Goal: Connect with others: Connect with others

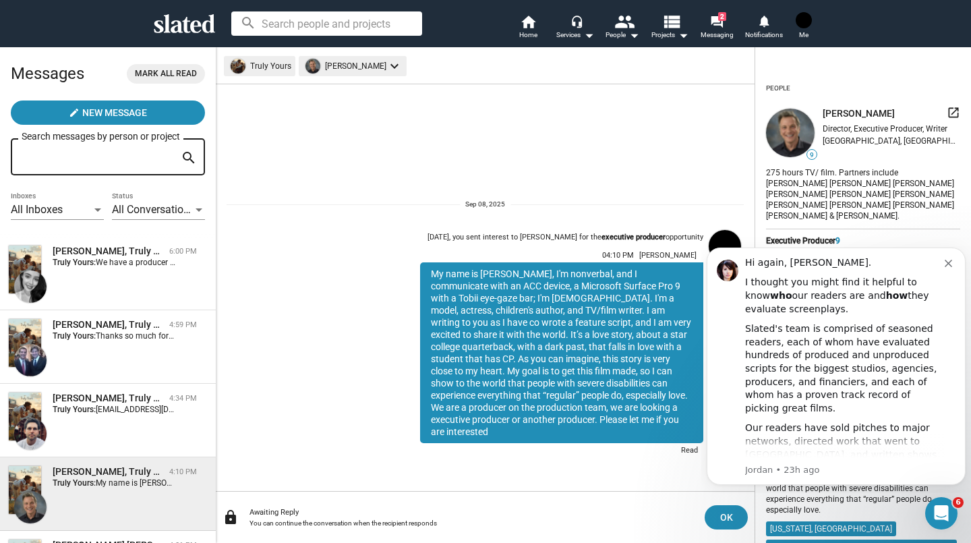
click at [123, 329] on div "tony boldi, Truly Yours" at bounding box center [108, 324] width 111 height 13
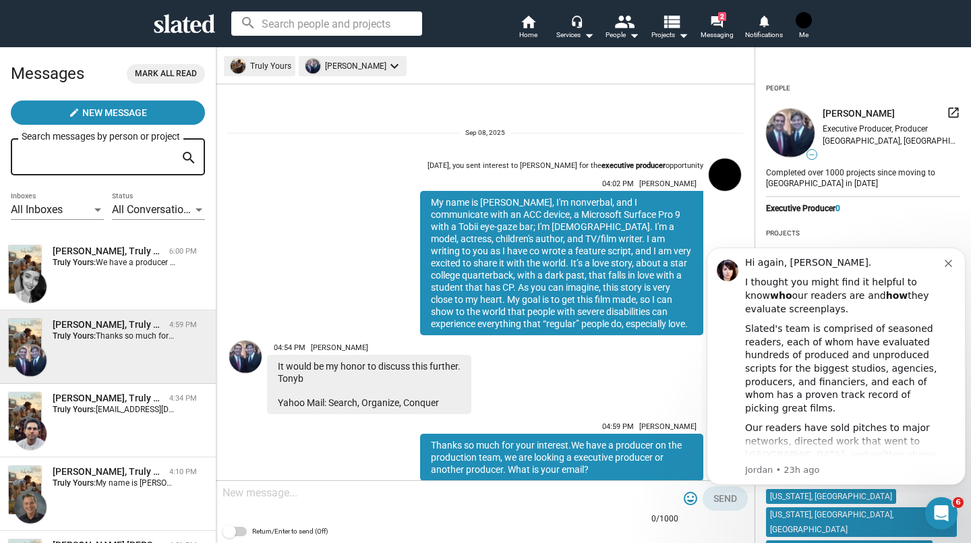
scroll to position [49, 0]
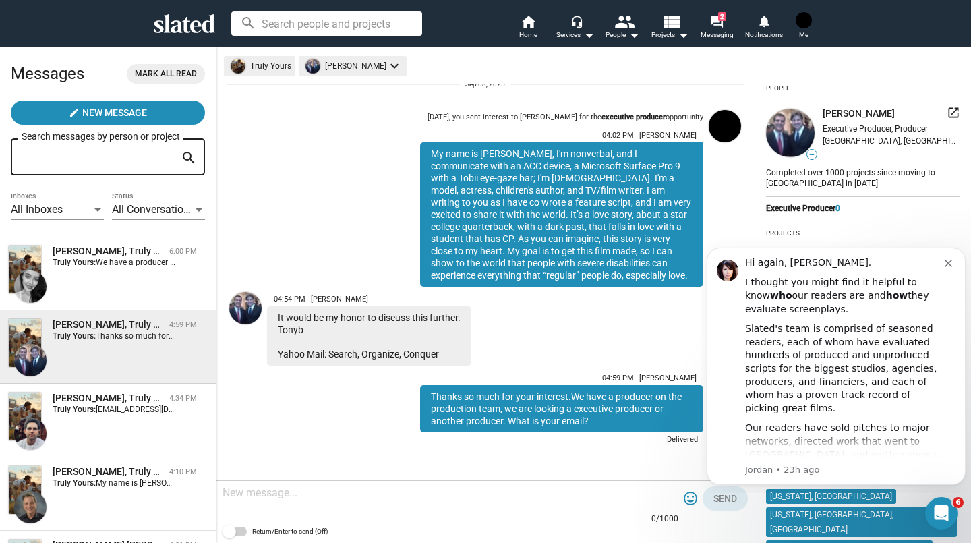
click at [132, 274] on div "Cristina Colucci, Truly Yours 6:00 PM Truly Yours: We have a producer on the pr…" at bounding box center [108, 273] width 200 height 57
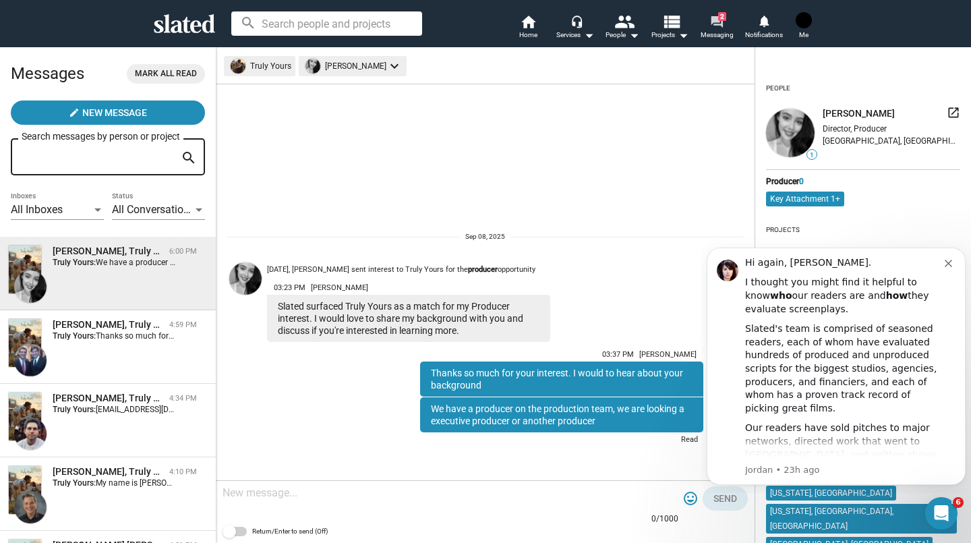
click at [721, 36] on span "Messaging" at bounding box center [717, 35] width 33 height 16
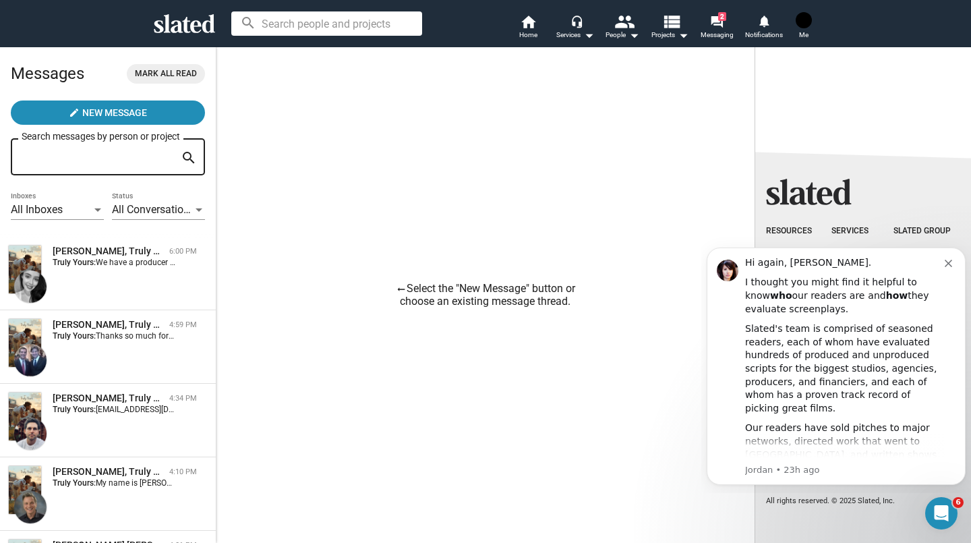
click at [137, 473] on div "Jonathan Prince, Truly Yours" at bounding box center [108, 471] width 111 height 13
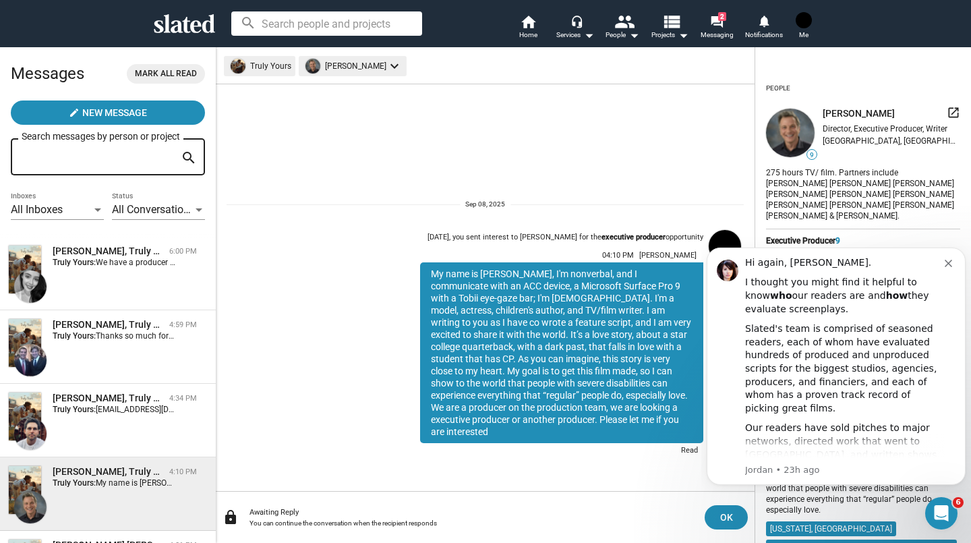
drag, startPoint x: 430, startPoint y: 283, endPoint x: 656, endPoint y: 435, distance: 273.2
click at [656, 435] on div "My name is Jessica Frew, I'm nonverbal, and I communicate with an ACC device, a…" at bounding box center [561, 352] width 283 height 181
copy div "My name is Jessica Frew, I'm nonverbal, and I communicate with an ACC device, a…"
click at [536, 34] on span "Home" at bounding box center [528, 35] width 18 height 16
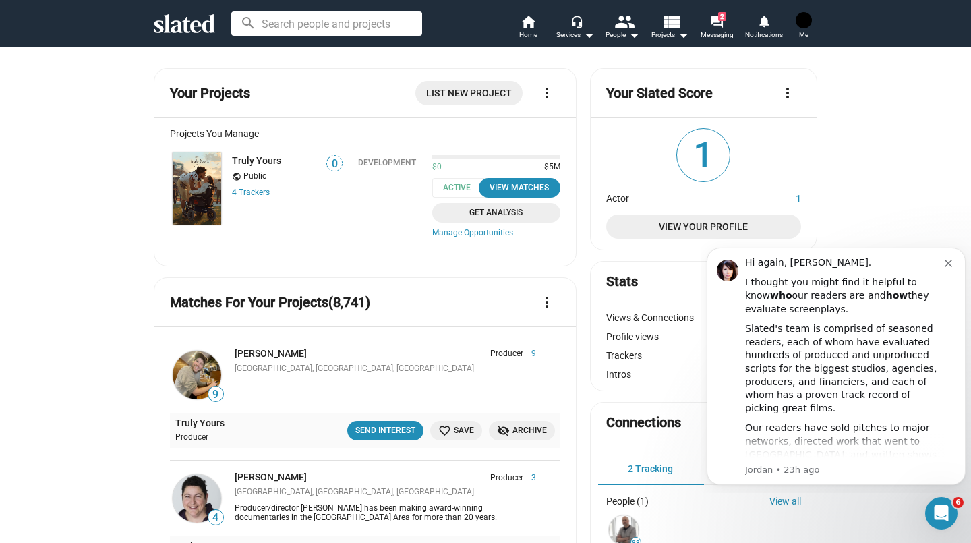
click at [213, 385] on img at bounding box center [197, 375] width 49 height 49
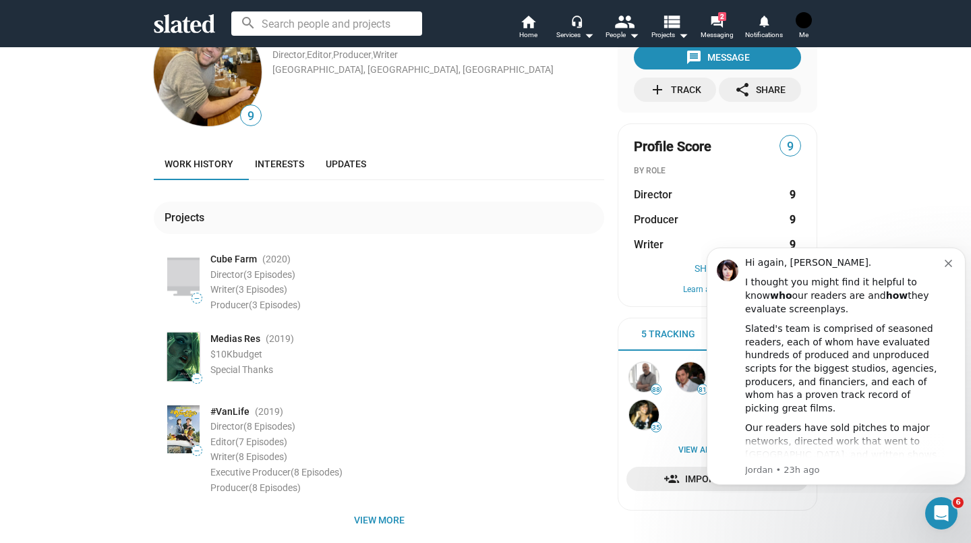
scroll to position [47, 0]
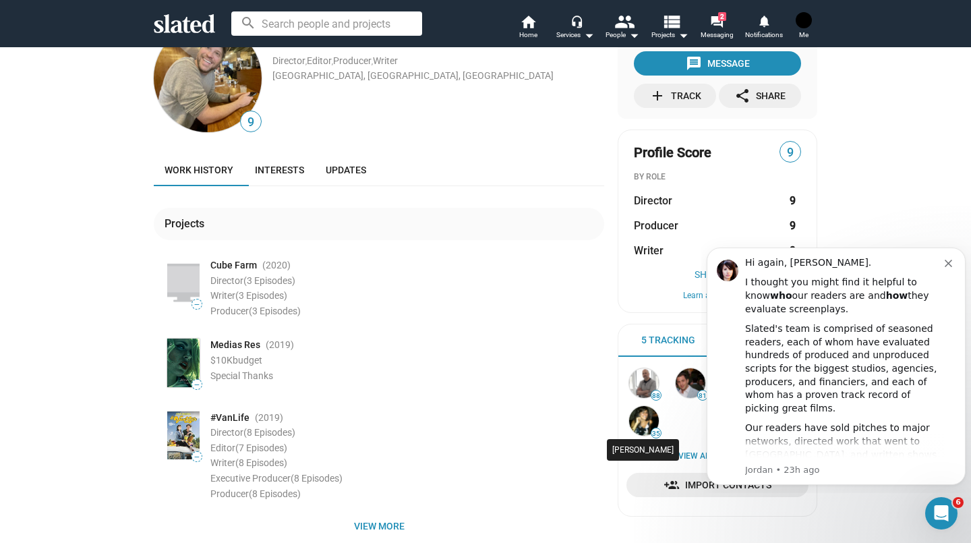
click at [638, 419] on img at bounding box center [644, 421] width 30 height 30
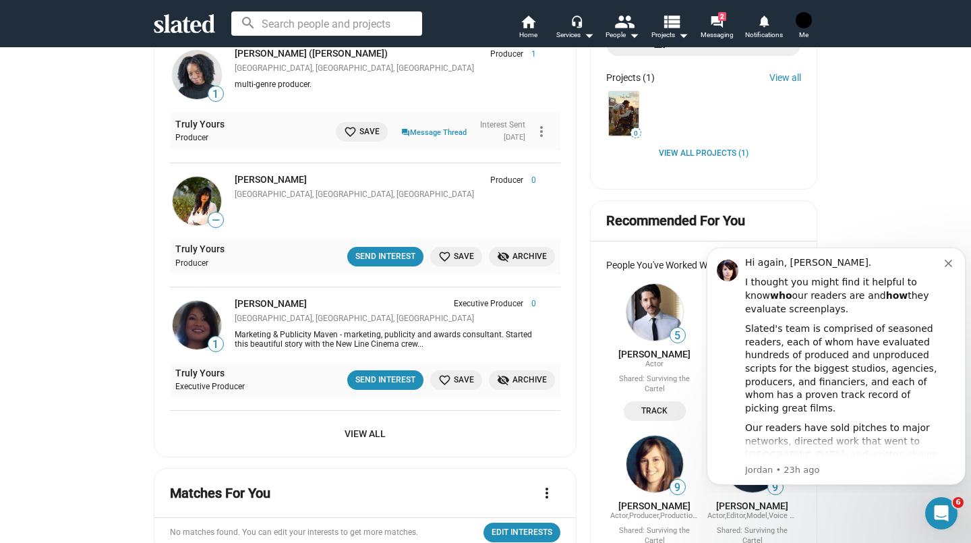
scroll to position [550, 0]
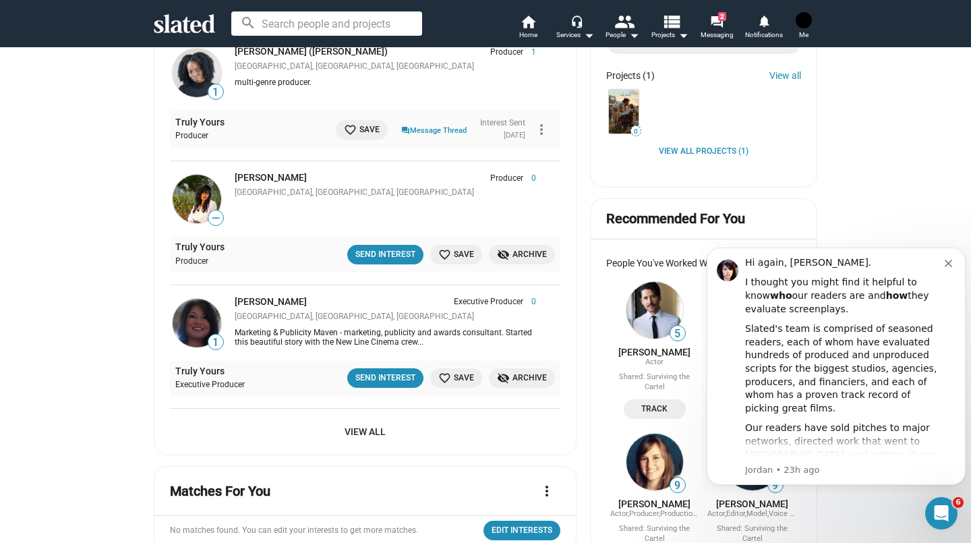
click at [378, 427] on span "View All" at bounding box center [365, 432] width 369 height 24
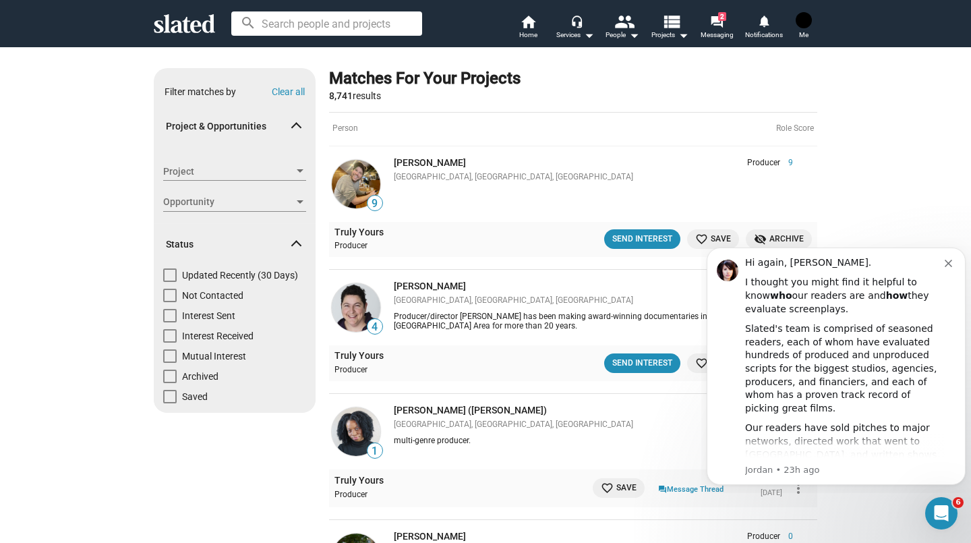
click at [294, 204] on div at bounding box center [300, 202] width 12 height 11
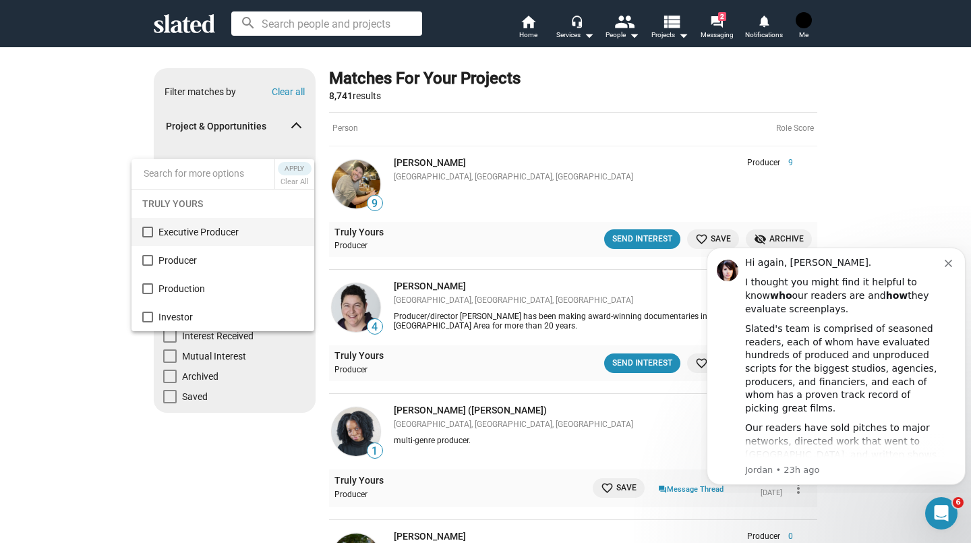
click at [224, 239] on span "Executive Producer" at bounding box center [231, 232] width 145 height 28
click at [293, 168] on span "Apply" at bounding box center [295, 168] width 24 height 13
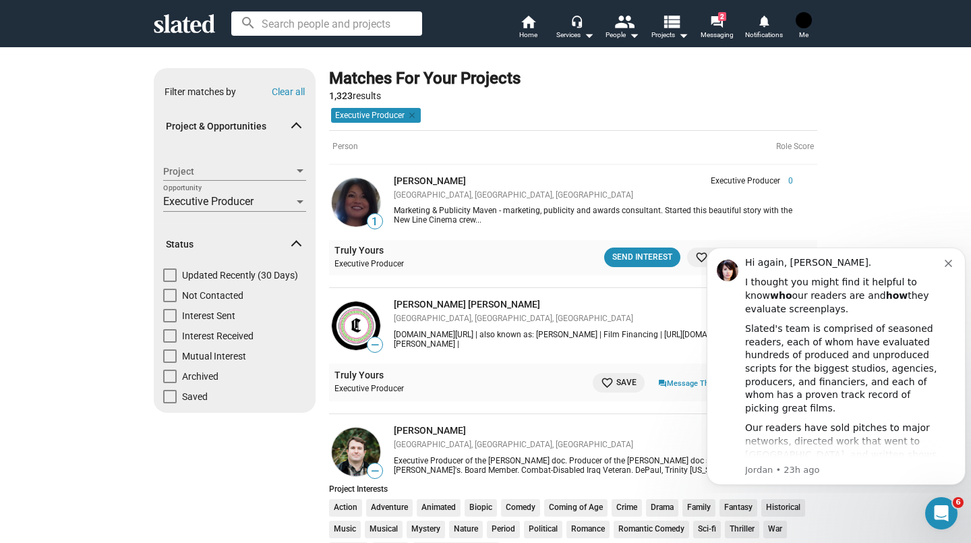
click at [643, 268] on div "Truly Yours Executive Producer Send Interest favorite_border Save visibility_of…" at bounding box center [574, 258] width 478 height 25
click at [375, 192] on link "1" at bounding box center [356, 202] width 54 height 54
click at [658, 258] on div "Send Interest" at bounding box center [643, 257] width 60 height 14
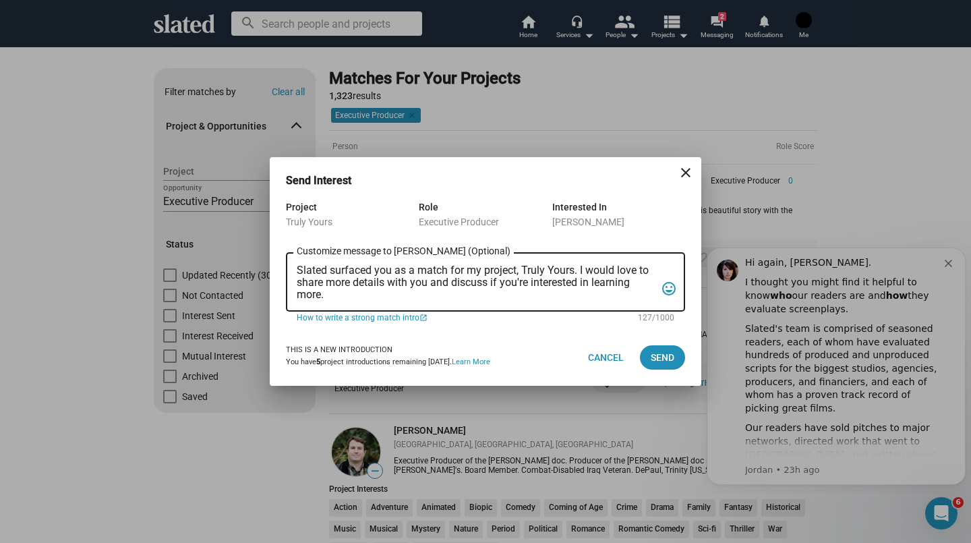
click at [395, 303] on div "Slated surfaced you as a match for my project, Truly Yours. I would love to sha…" at bounding box center [476, 280] width 359 height 61
drag, startPoint x: 332, startPoint y: 292, endPoint x: 298, endPoint y: 266, distance: 42.8
click at [298, 266] on textarea "Slated surfaced you as a match for my project, Truly Yours. I would love to sha…" at bounding box center [476, 282] width 359 height 36
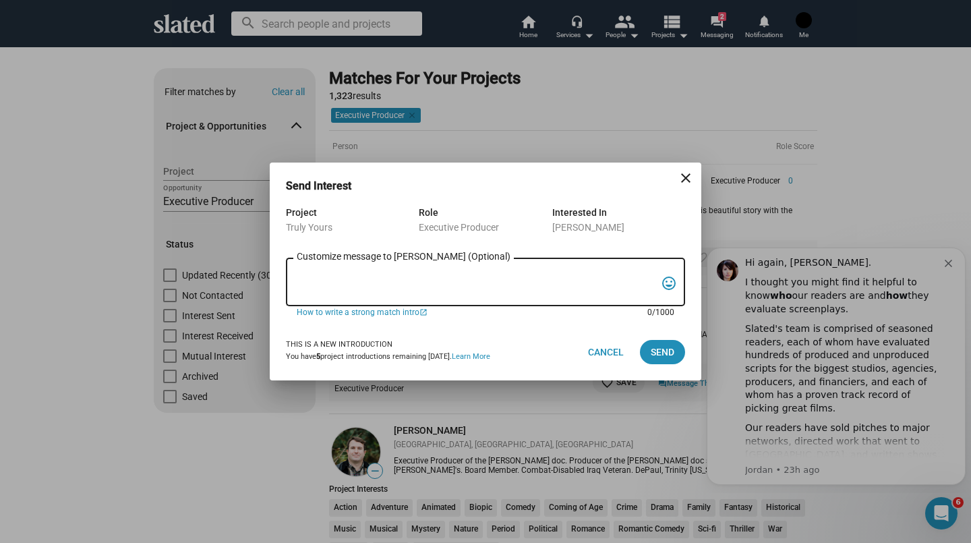
paste textarea "My name is Jessica Frew, I'm nonverbal, and I communicate with an ACC device, a…"
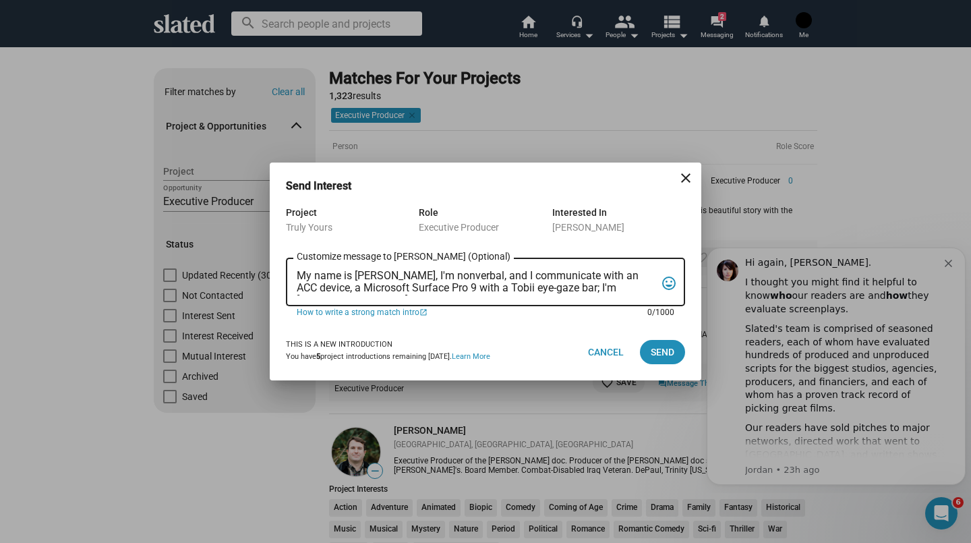
scroll to position [44, 0]
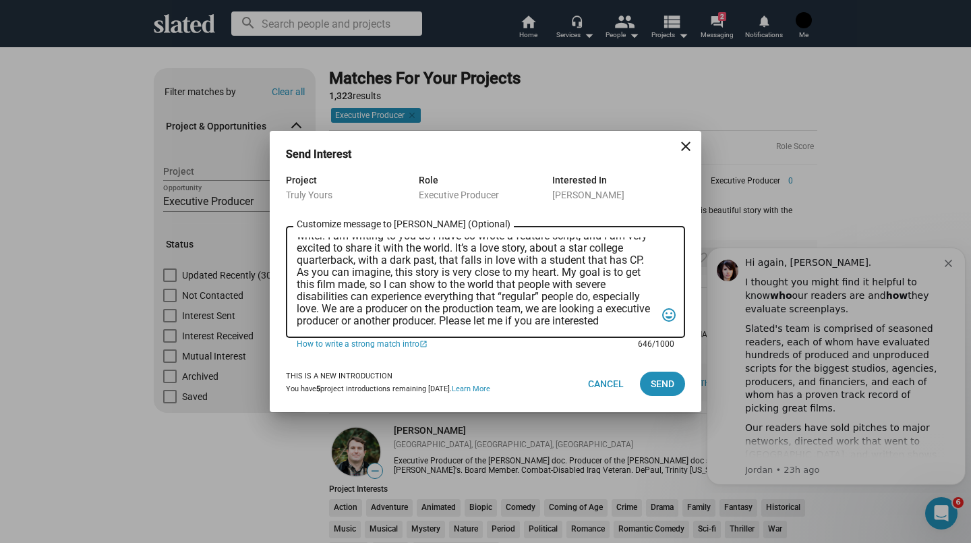
type textarea "My name is Jessica Frew, I'm nonverbal, and I communicate with an ACC device, a…"
click at [670, 386] on span "Send" at bounding box center [663, 384] width 24 height 24
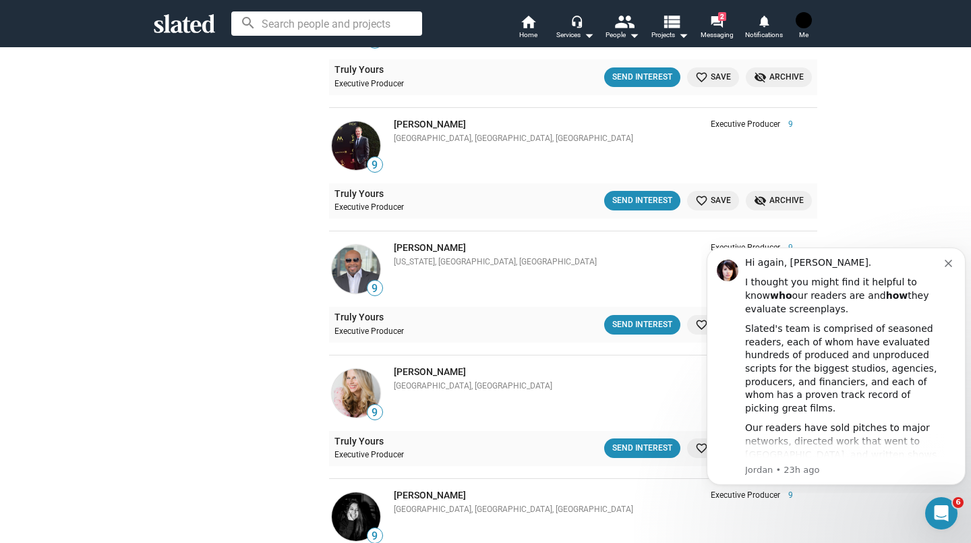
scroll to position [6017, 0]
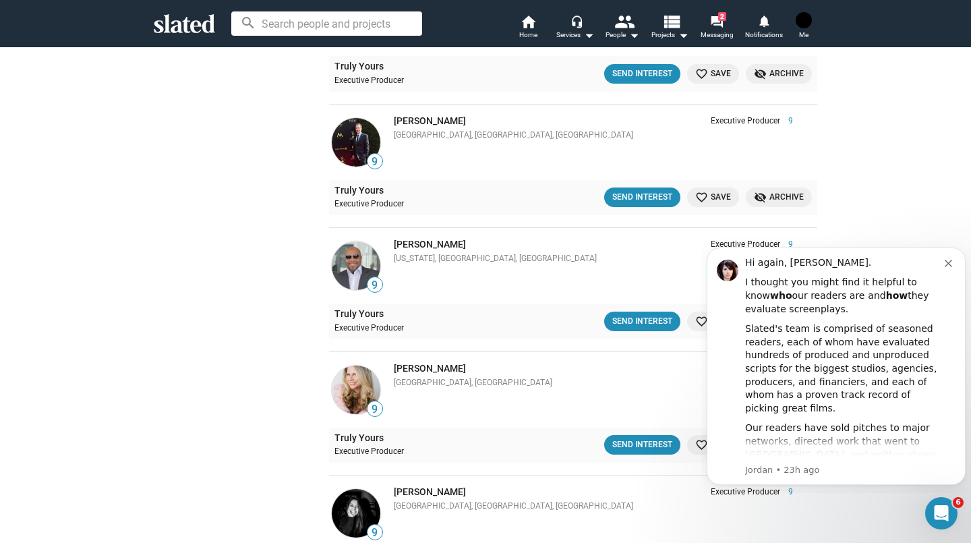
click at [355, 150] on img at bounding box center [356, 142] width 49 height 49
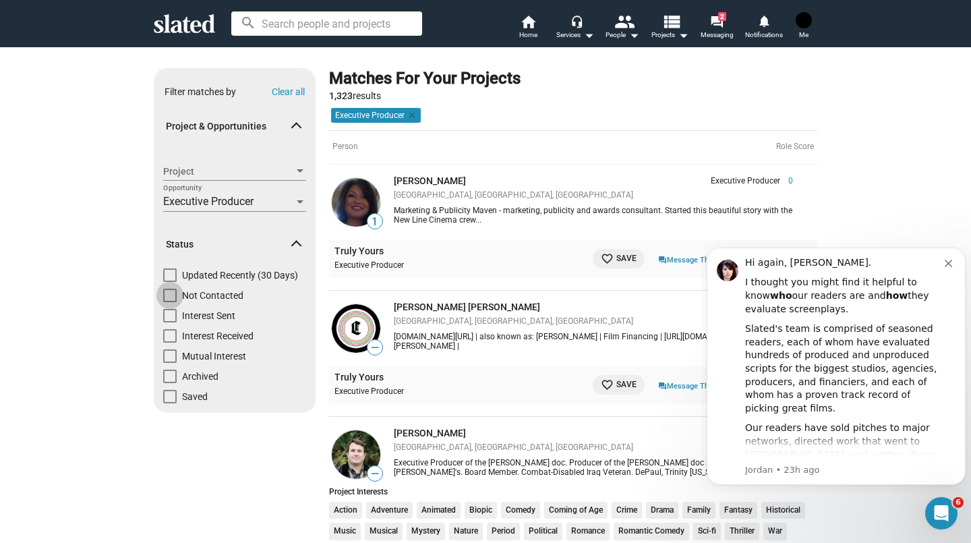
click at [226, 297] on span "Not Contacted" at bounding box center [212, 295] width 61 height 13
click at [170, 302] on input "Not Contacted" at bounding box center [169, 302] width 1 height 1
checkbox input "true"
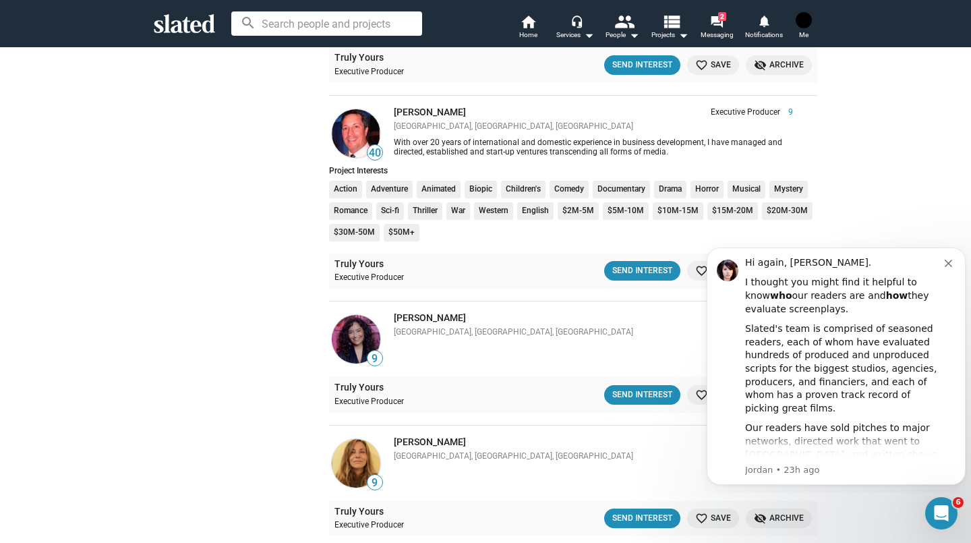
scroll to position [5433, 0]
click at [638, 264] on button "Send Interest" at bounding box center [642, 270] width 76 height 20
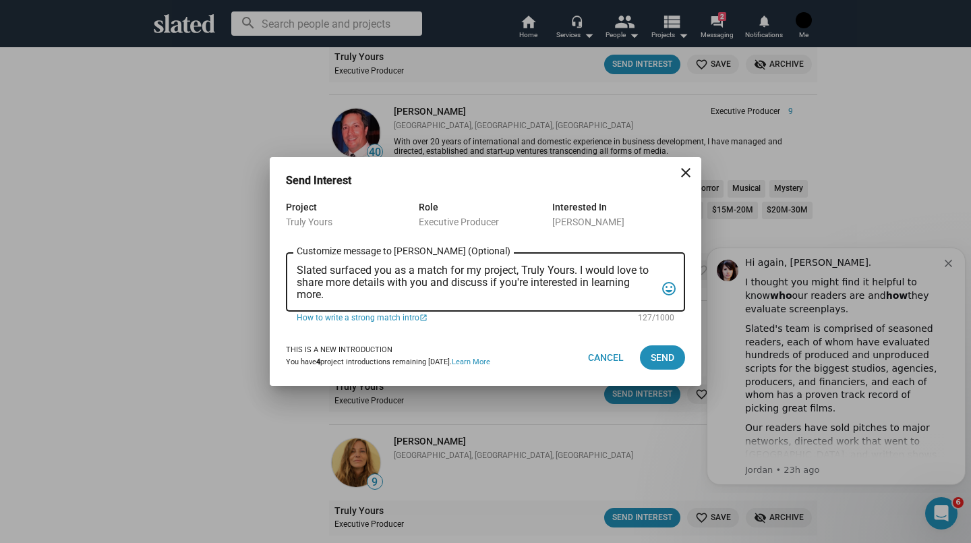
drag, startPoint x: 470, startPoint y: 304, endPoint x: 300, endPoint y: 269, distance: 173.5
click at [300, 269] on div "Slated surfaced you as a match for my project, Truly Yours. I would love to sha…" at bounding box center [476, 280] width 359 height 61
drag, startPoint x: 298, startPoint y: 266, endPoint x: 337, endPoint y: 297, distance: 49.5
click at [337, 297] on textarea "Slated surfaced you as a match for my project, Truly Yours. I would love to sha…" at bounding box center [476, 282] width 359 height 36
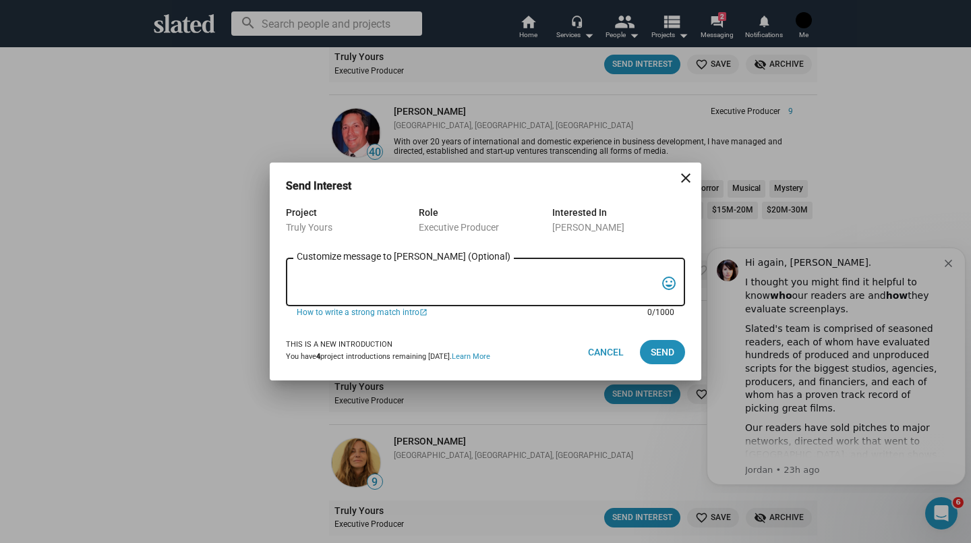
paste textarea "My name is Jessica Frew, I'm nonverbal, and I communicate with an ACC device, a…"
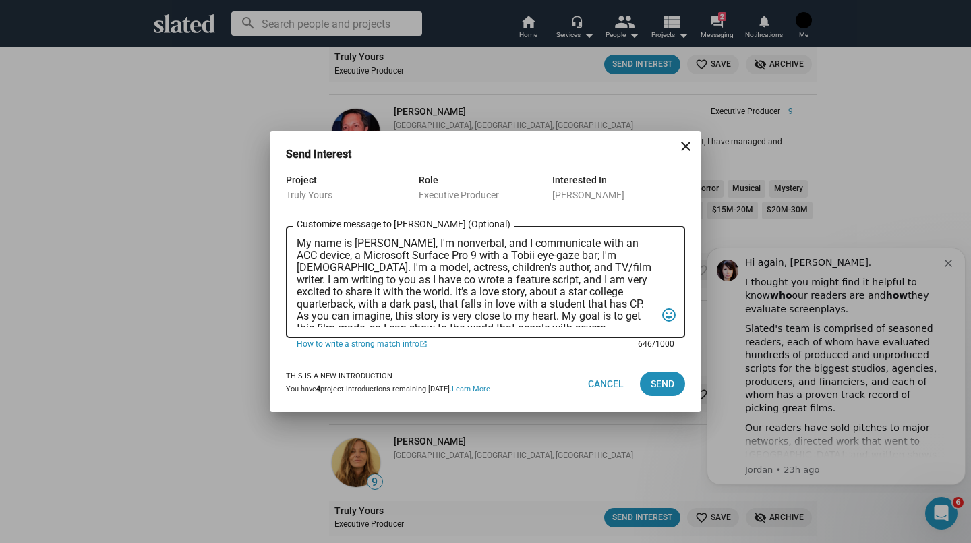
scroll to position [44, 0]
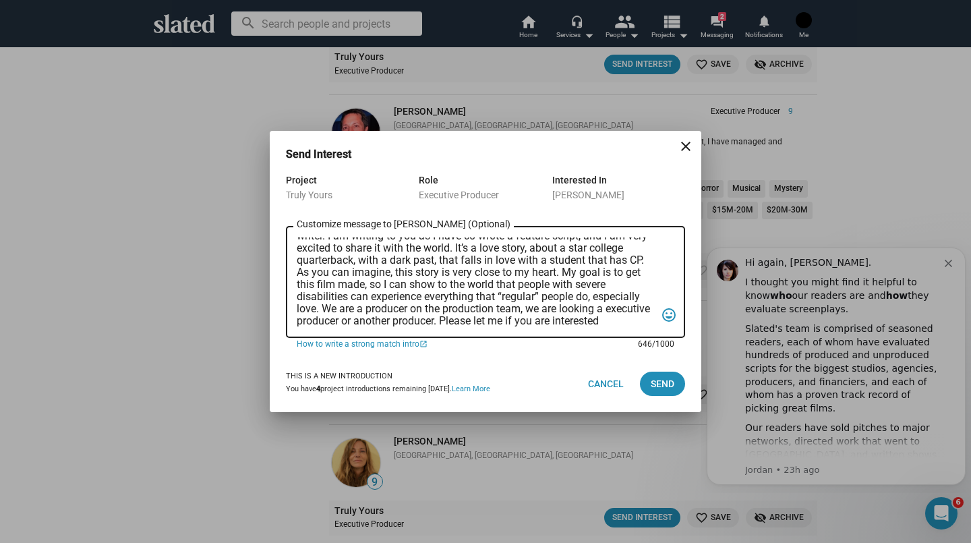
type textarea "My name is Jessica Frew, I'm nonverbal, and I communicate with an ACC device, a…"
click at [666, 394] on span "Send" at bounding box center [663, 384] width 24 height 24
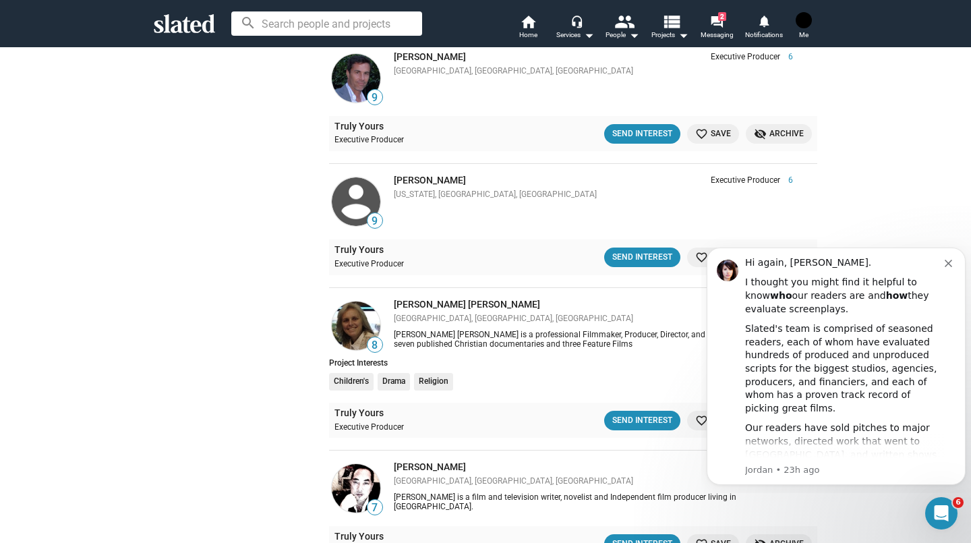
scroll to position [7636, 0]
click at [412, 310] on link "[PERSON_NAME] [PERSON_NAME]" at bounding box center [467, 305] width 146 height 11
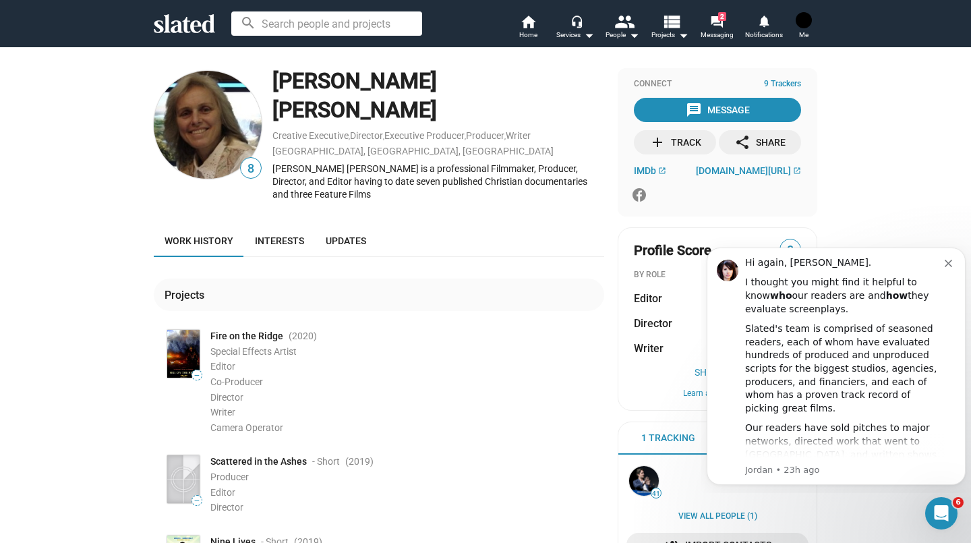
click at [503, 173] on div "[PERSON_NAME] [PERSON_NAME] Creative Executive , Director , Executive Producer …" at bounding box center [439, 137] width 332 height 138
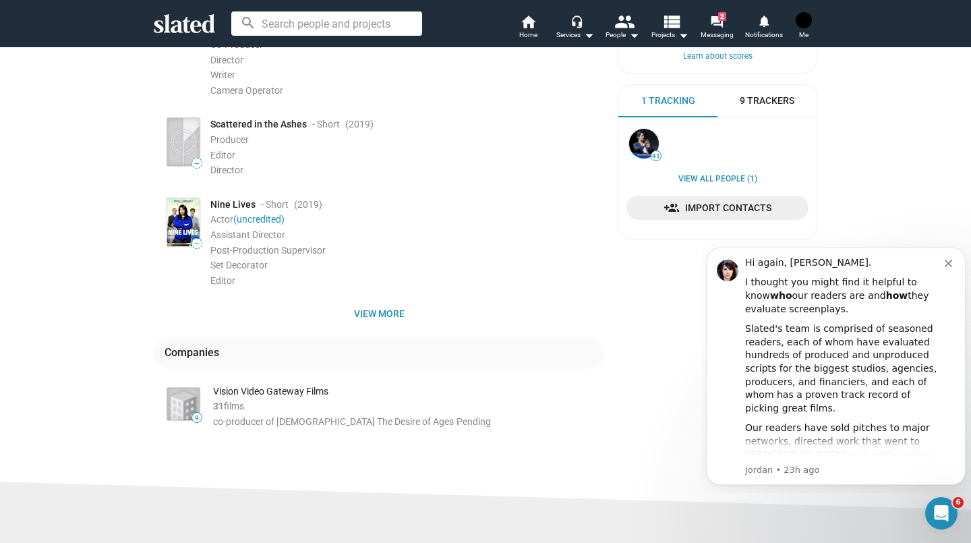
scroll to position [335, 0]
